Goal: Use online tool/utility: Use online tool/utility

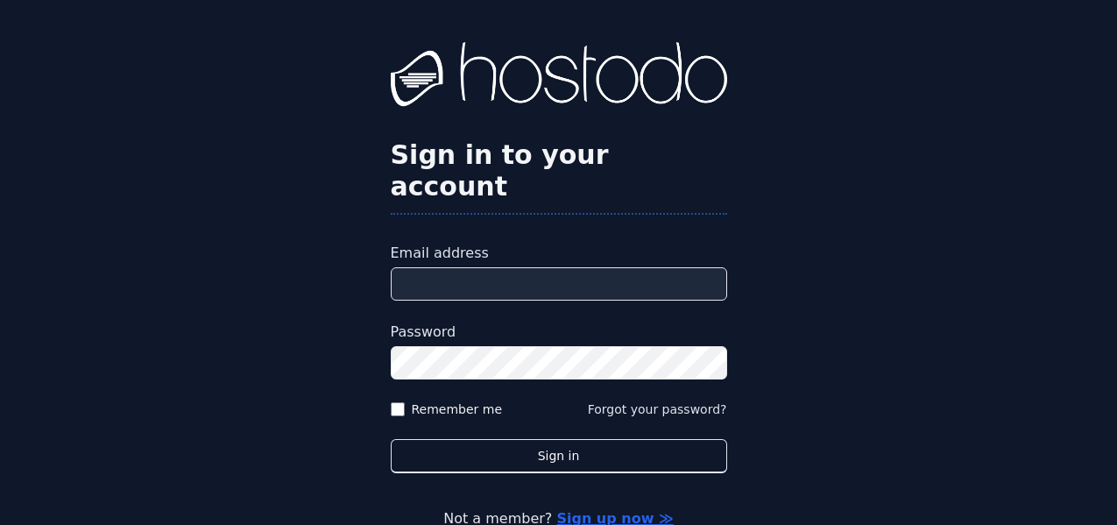
click at [674, 267] on input "Email address" at bounding box center [559, 283] width 336 height 33
type input "**********"
click at [391, 439] on button "Sign in" at bounding box center [559, 456] width 336 height 34
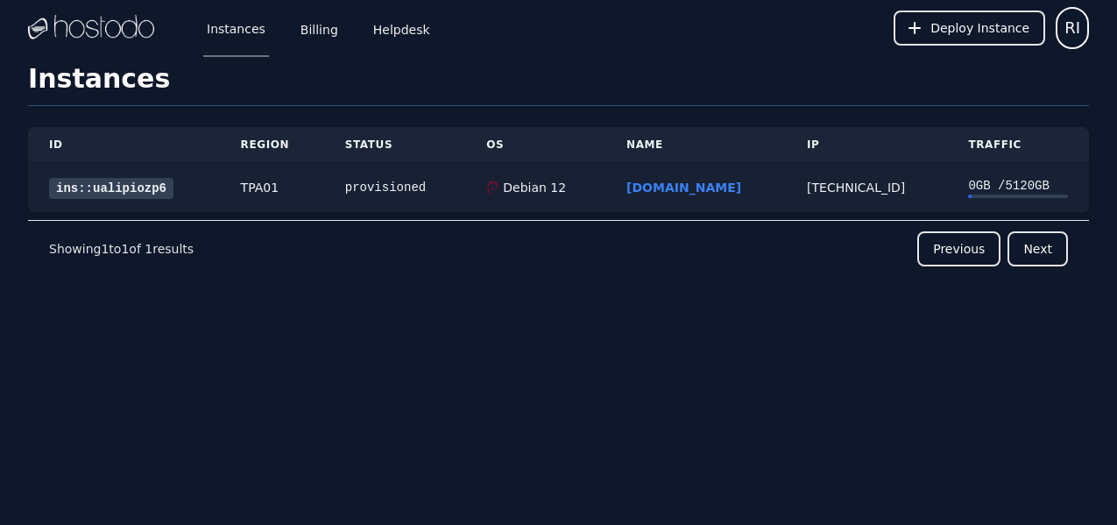
click at [142, 186] on link "ins::ualipiozp6" at bounding box center [111, 188] width 124 height 21
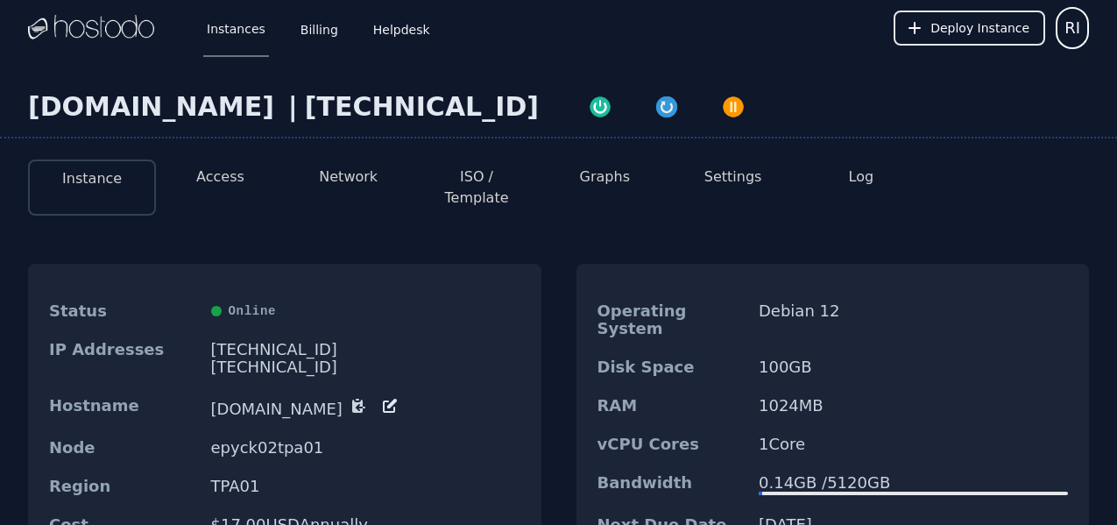
click at [222, 184] on button "Access" at bounding box center [220, 176] width 48 height 21
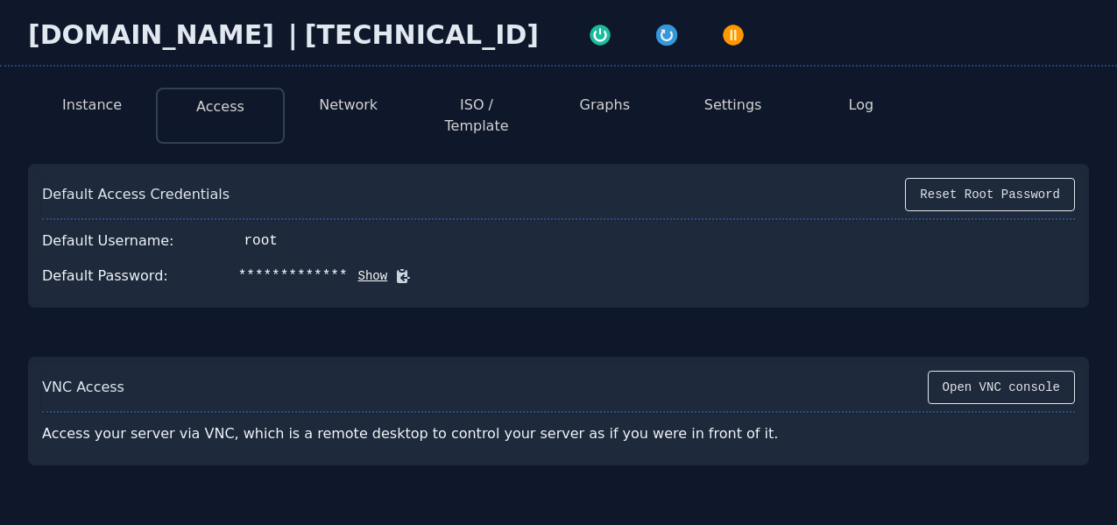
scroll to position [49, 0]
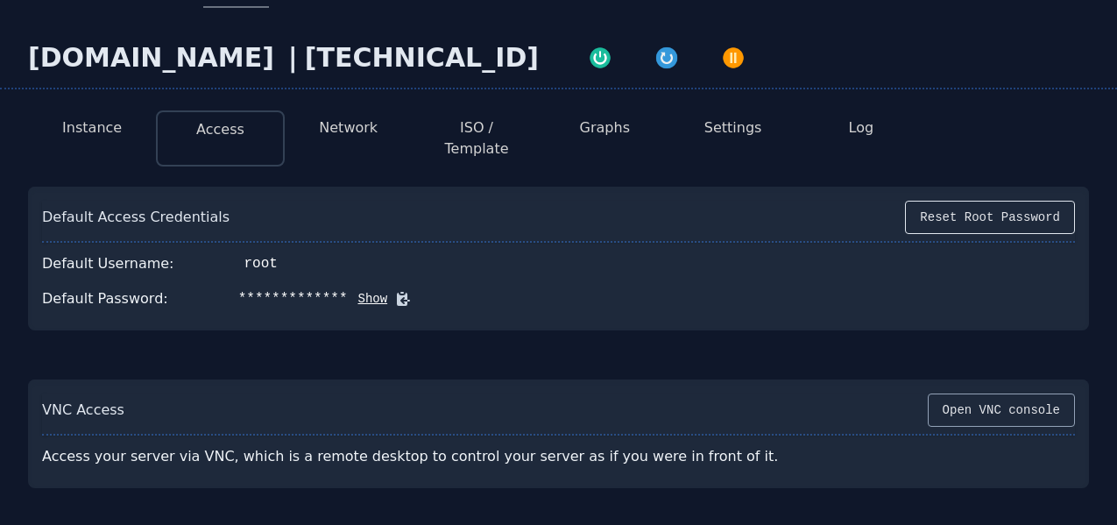
click at [1033, 396] on button "Open VNC console" at bounding box center [1000, 409] width 147 height 33
